Goal: Navigation & Orientation: Find specific page/section

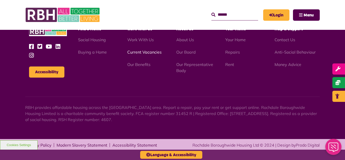
scroll to position [837, 0]
click at [135, 52] on link "Current Vacancies" at bounding box center [144, 52] width 34 height 5
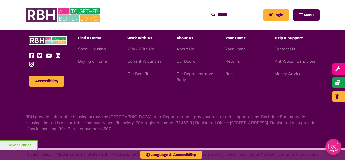
scroll to position [837, 0]
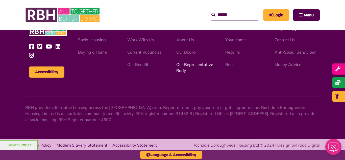
click at [185, 65] on link "Our Representative Body" at bounding box center [194, 67] width 37 height 11
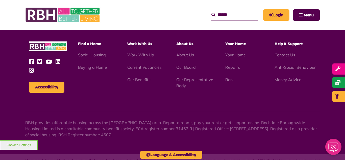
scroll to position [1468, 0]
